Goal: Understand process/instructions: Learn how to perform a task or action

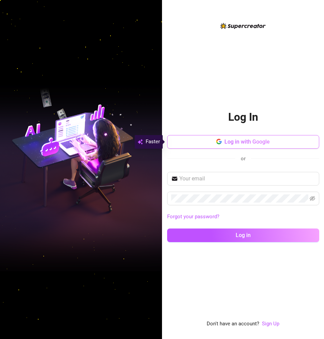
click at [215, 139] on button "Log in with Google" at bounding box center [243, 142] width 152 height 14
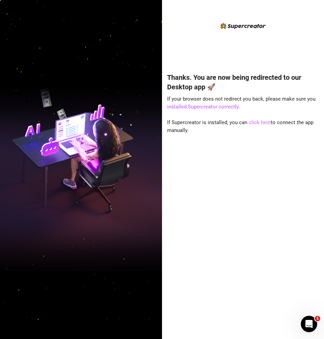
click at [258, 123] on link "click here" at bounding box center [260, 123] width 22 height 6
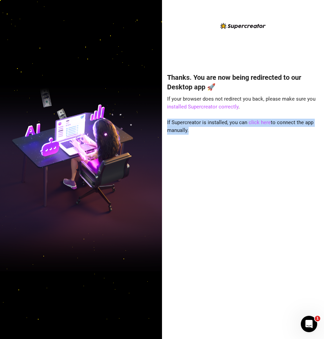
drag, startPoint x: 190, startPoint y: 131, endPoint x: 167, endPoint y: 122, distance: 25.0
click at [167, 122] on div "Thanks. You are now being redirected to our Desktop app 🚀 If your browser does …" at bounding box center [243, 196] width 152 height 265
copy span "If Supercreator is installed, you can click here to connect the app manually."
click at [232, 142] on div "Thanks. You are now being redirected to our Desktop app 🚀 If your browser does …" at bounding box center [243, 196] width 152 height 265
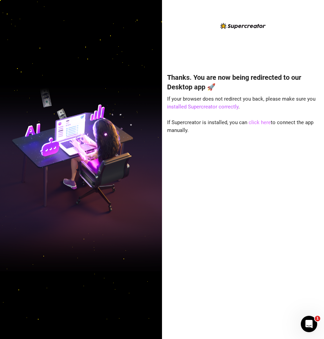
click at [255, 122] on link "click here" at bounding box center [260, 123] width 22 height 6
drag, startPoint x: 263, startPoint y: 207, endPoint x: 259, endPoint y: 199, distance: 9.2
click at [263, 207] on div "Thanks. You are now being redirected to our Desktop app 🚀 If your browser does …" at bounding box center [243, 196] width 152 height 265
drag, startPoint x: 211, startPoint y: 204, endPoint x: 200, endPoint y: 205, distance: 10.9
click at [212, 204] on div "Thanks. You are now being redirected to our Desktop app 🚀 If your browser does …" at bounding box center [243, 196] width 152 height 265
